Goal: Task Accomplishment & Management: Manage account settings

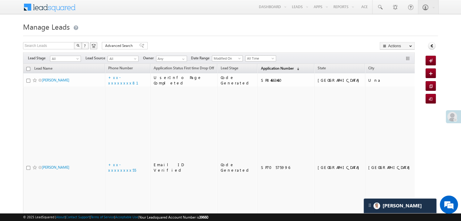
click at [261, 71] on span "Application Number" at bounding box center [277, 68] width 33 height 5
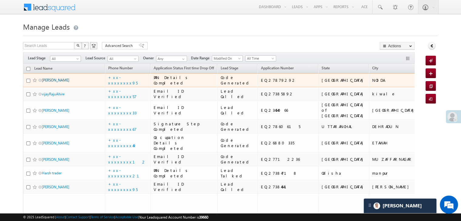
click at [50, 82] on link "[PERSON_NAME]" at bounding box center [56, 80] width 28 height 5
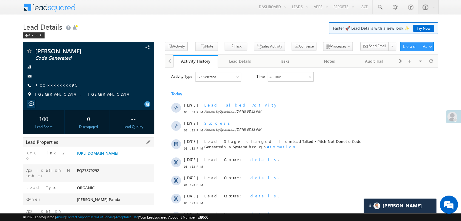
scroll to position [152, 0]
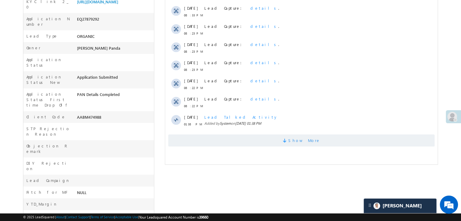
click at [305, 139] on span "Show More" at bounding box center [304, 141] width 32 height 12
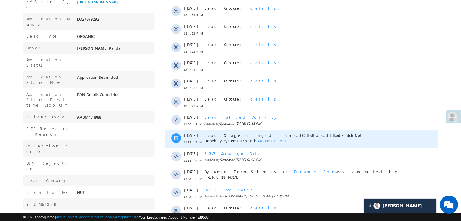
scroll to position [284, 0]
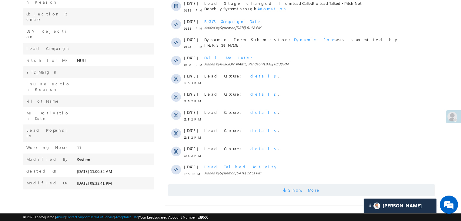
click at [306, 192] on span "Show More" at bounding box center [304, 190] width 32 height 12
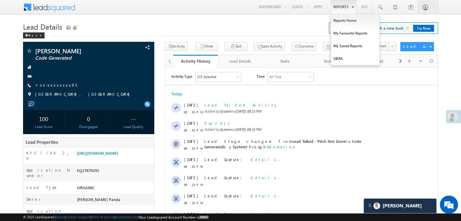
scroll to position [0, 0]
click at [339, 20] on link "Reports Home" at bounding box center [355, 20] width 48 height 13
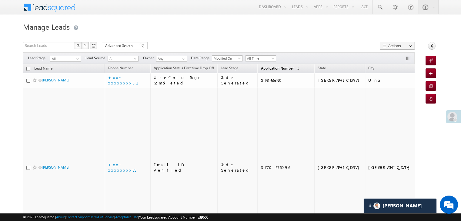
click at [261, 66] on span "Application Number" at bounding box center [277, 68] width 33 height 5
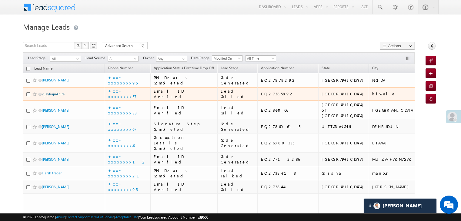
click at [55, 96] on link "vijayRajuAhire" at bounding box center [53, 94] width 23 height 5
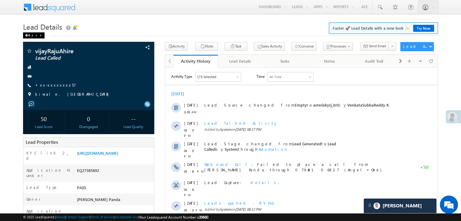
click at [33, 34] on div "Back" at bounding box center [34, 35] width 22 height 6
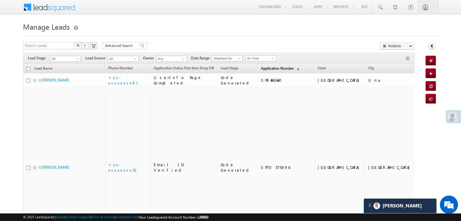
click at [267, 69] on span "Application Number" at bounding box center [277, 68] width 33 height 5
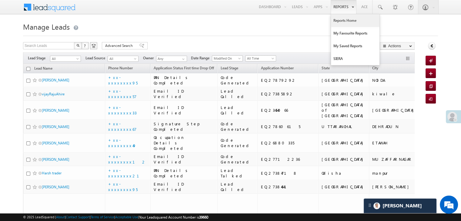
click at [341, 18] on link "Reports Home" at bounding box center [355, 20] width 48 height 13
